Goal: Transaction & Acquisition: Subscribe to service/newsletter

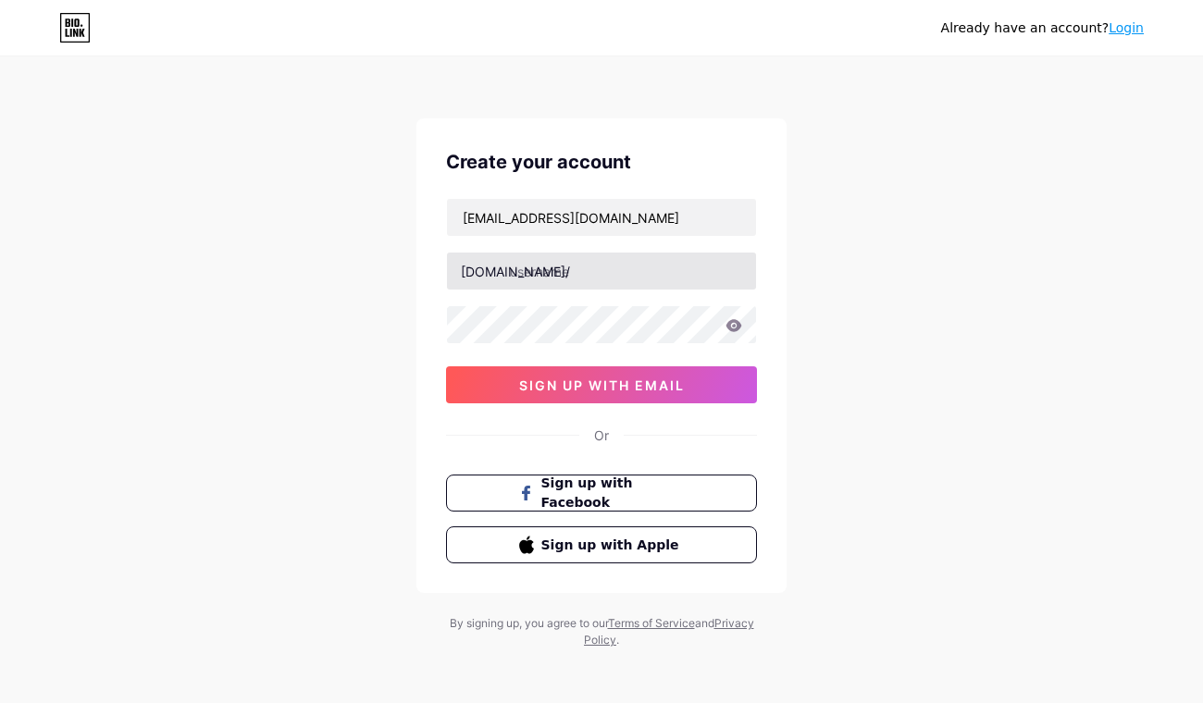
type input "[EMAIL_ADDRESS][DOMAIN_NAME]"
click at [565, 268] on input "text" at bounding box center [601, 271] width 309 height 37
type input "arshifikurdistan"
click at [730, 330] on icon at bounding box center [734, 325] width 16 height 12
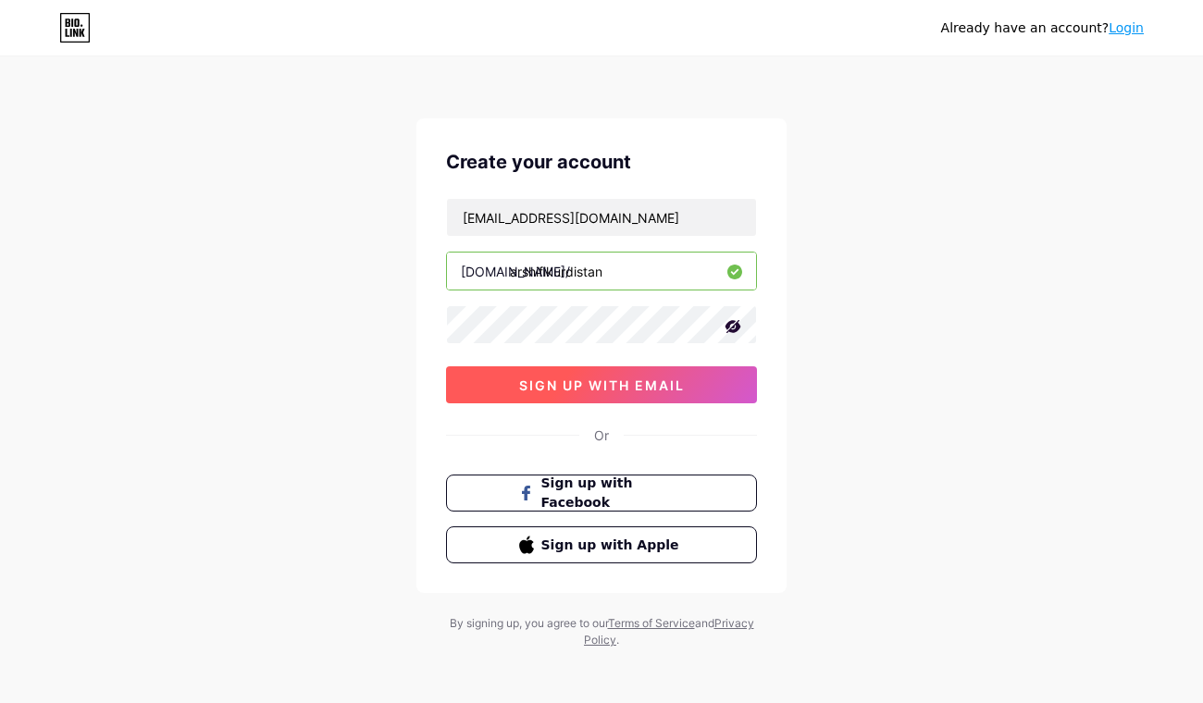
click at [605, 380] on span "sign up with email" at bounding box center [602, 386] width 166 height 16
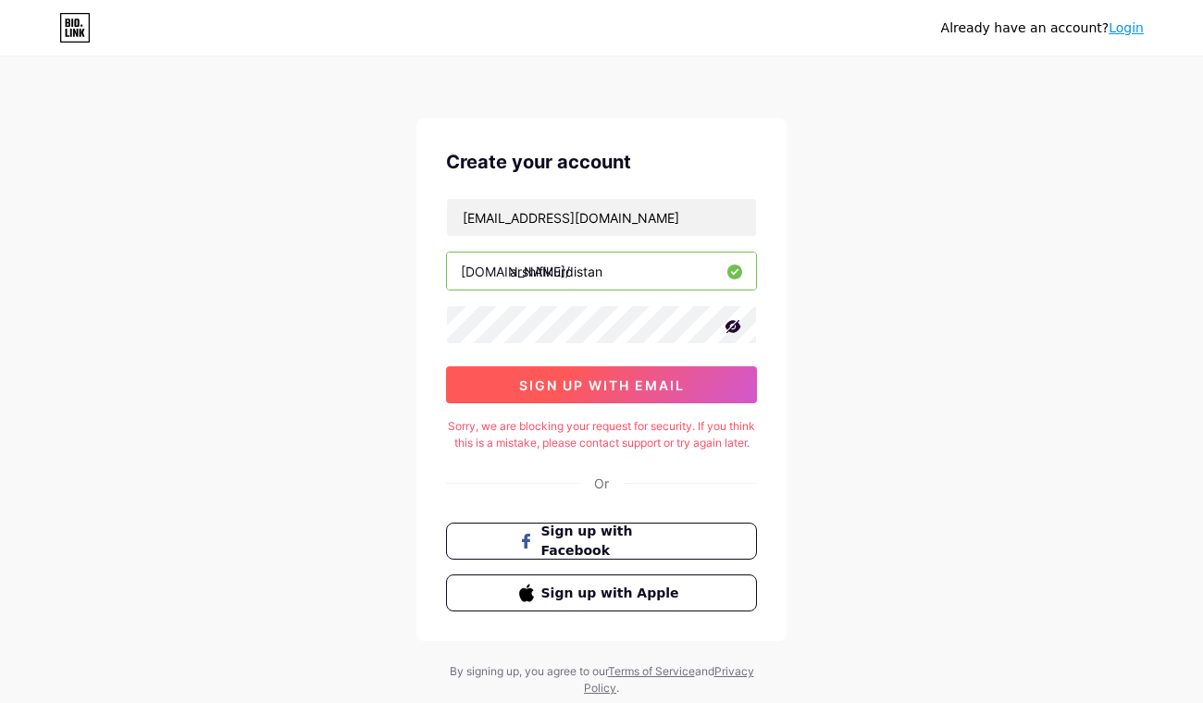
click at [633, 391] on span "sign up with email" at bounding box center [602, 386] width 166 height 16
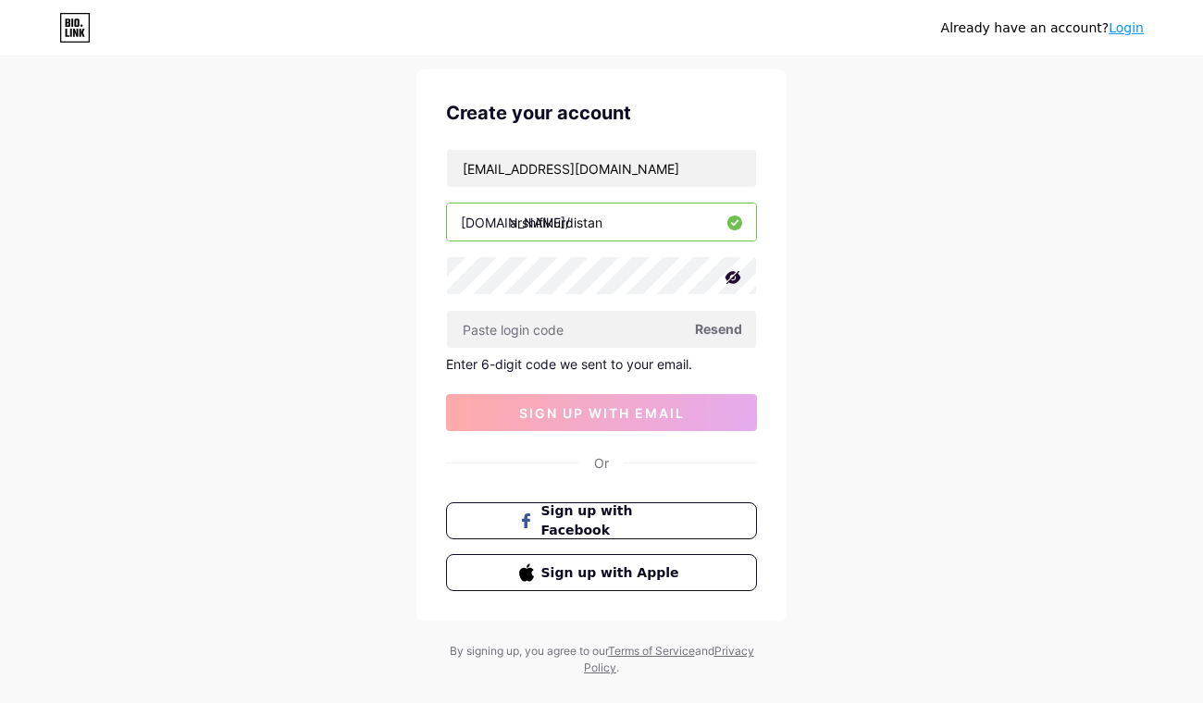
scroll to position [81, 0]
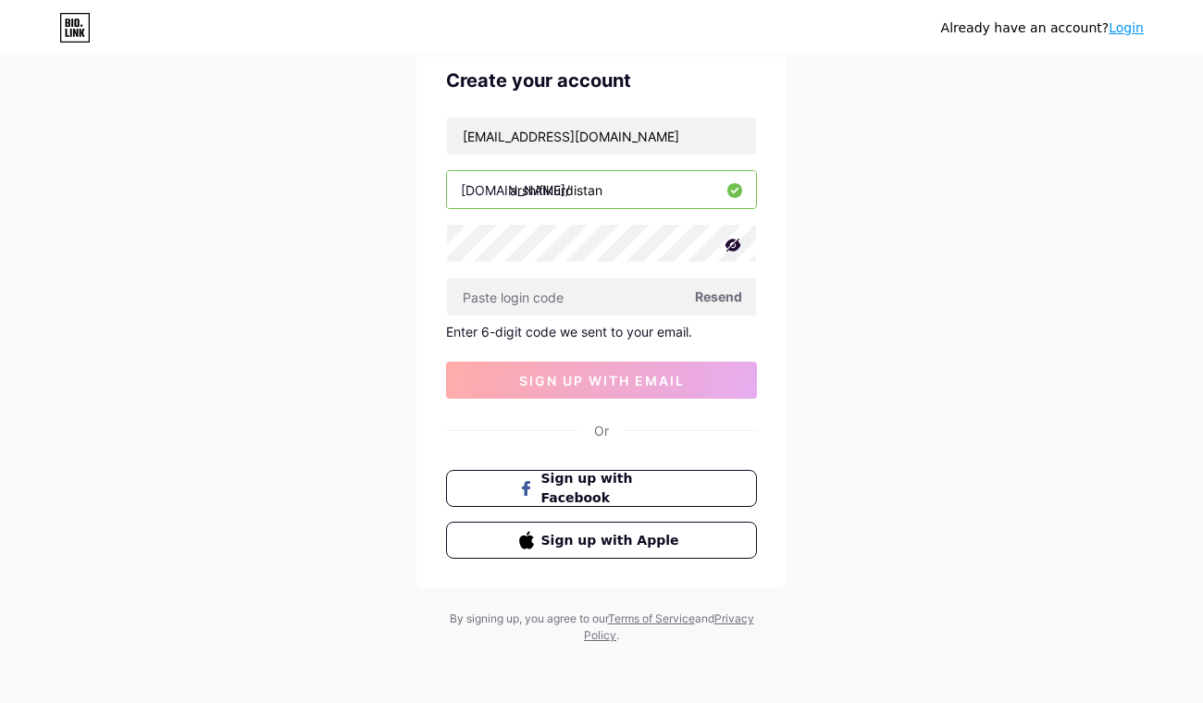
click at [716, 296] on span "Resend" at bounding box center [718, 296] width 47 height 19
click at [717, 296] on span "Resend" at bounding box center [718, 296] width 47 height 19
click at [718, 302] on span "Resend" at bounding box center [718, 296] width 47 height 19
click at [899, 356] on div "Already have an account? Login Create your account [EMAIL_ADDRESS][DOMAIN_NAME]…" at bounding box center [601, 311] width 1203 height 785
click at [646, 370] on button "sign up with email" at bounding box center [601, 380] width 311 height 37
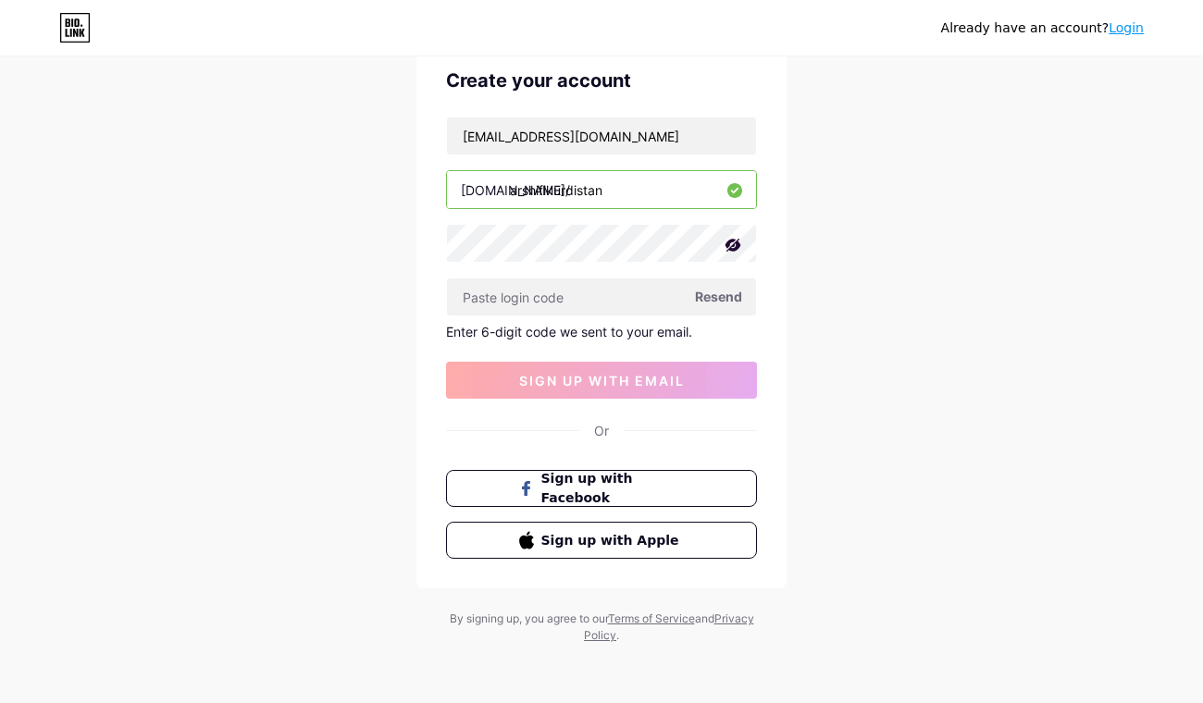
click at [738, 303] on span "Resend" at bounding box center [718, 296] width 47 height 19
